Goal: Navigation & Orientation: Find specific page/section

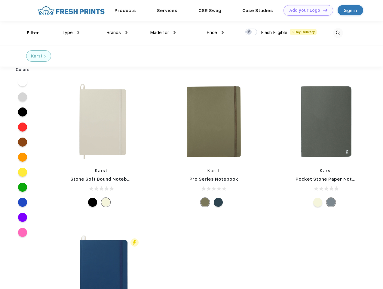
click at [306, 10] on link "Add your Logo Design Tool" at bounding box center [308, 10] width 50 height 11
click at [0, 0] on div "Design Tool" at bounding box center [0, 0] width 0 height 0
click at [323, 10] on link "Add your Logo Design Tool" at bounding box center [308, 10] width 50 height 11
click at [29, 33] on div "Filter" at bounding box center [33, 32] width 12 height 7
click at [71, 32] on span "Type" at bounding box center [67, 32] width 11 height 5
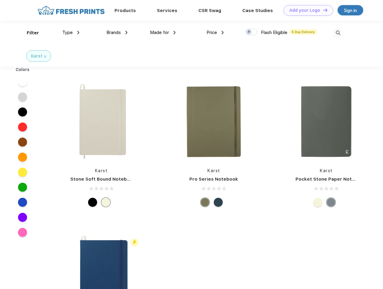
click at [117, 32] on span "Brands" at bounding box center [113, 32] width 14 height 5
click at [163, 32] on span "Made for" at bounding box center [159, 32] width 19 height 5
click at [215, 32] on span "Price" at bounding box center [212, 32] width 11 height 5
click at [251, 32] on div at bounding box center [251, 32] width 12 height 7
click at [249, 32] on input "checkbox" at bounding box center [247, 30] width 4 height 4
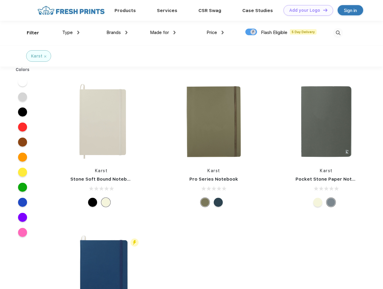
click at [338, 33] on img at bounding box center [338, 33] width 10 height 10
